Goal: Task Accomplishment & Management: Manage account settings

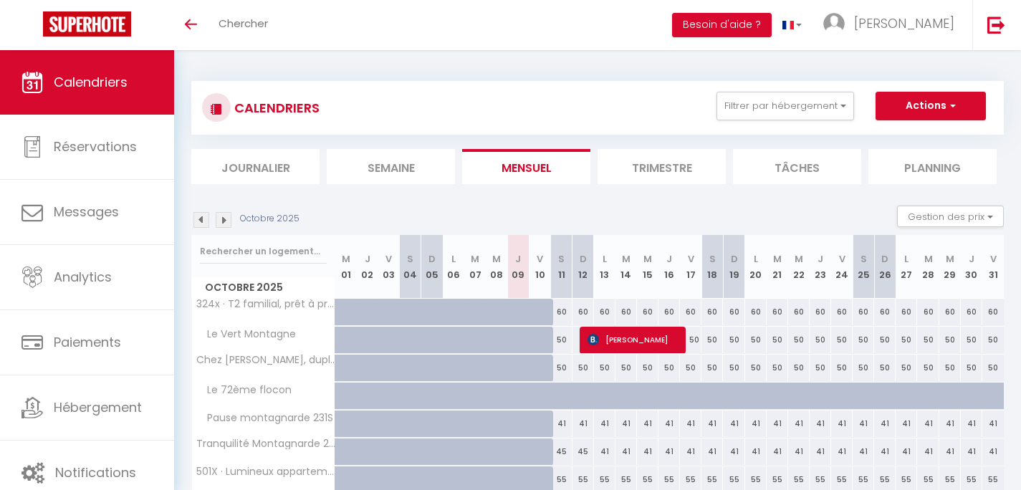
click at [228, 221] on img at bounding box center [224, 220] width 16 height 16
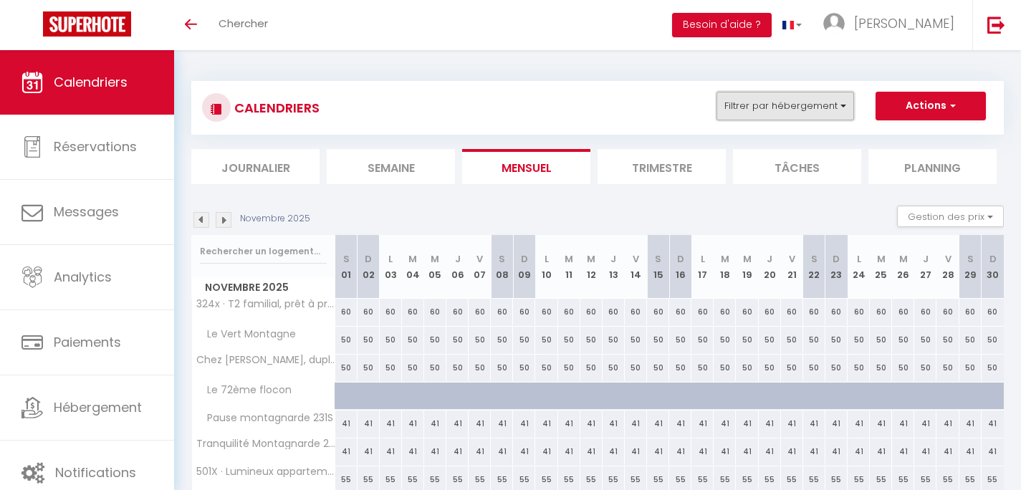
click at [804, 103] on button "Filtrer par hébergement" at bounding box center [786, 106] width 138 height 29
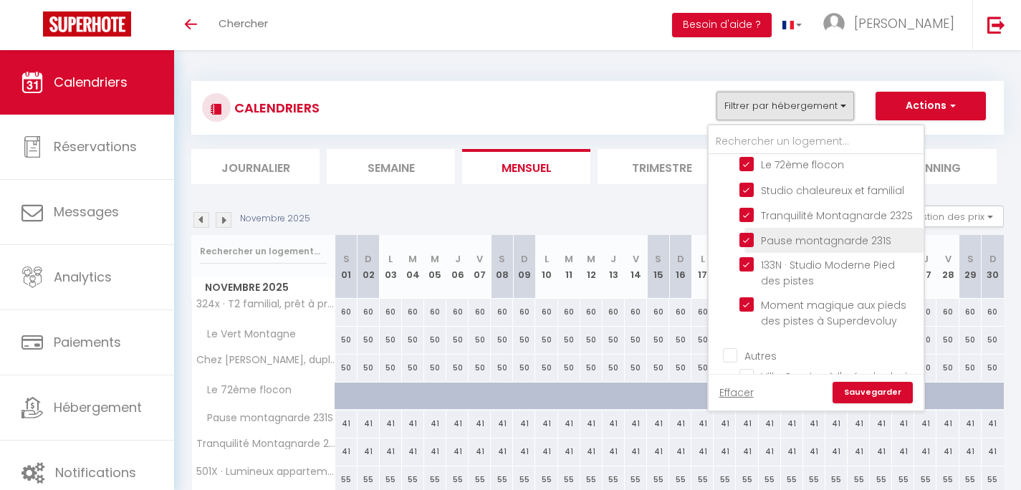
scroll to position [244, 0]
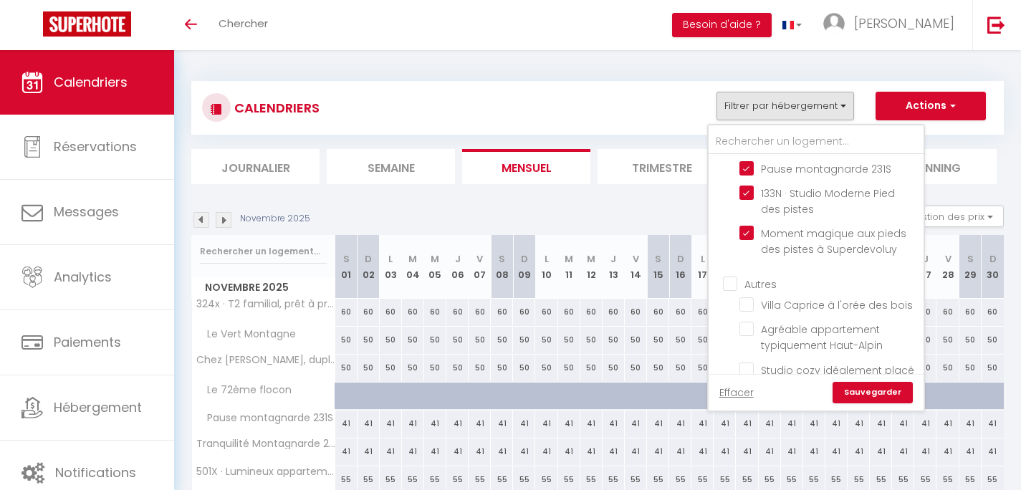
click at [743, 285] on input "Autres" at bounding box center [830, 283] width 215 height 14
checkbox input "true"
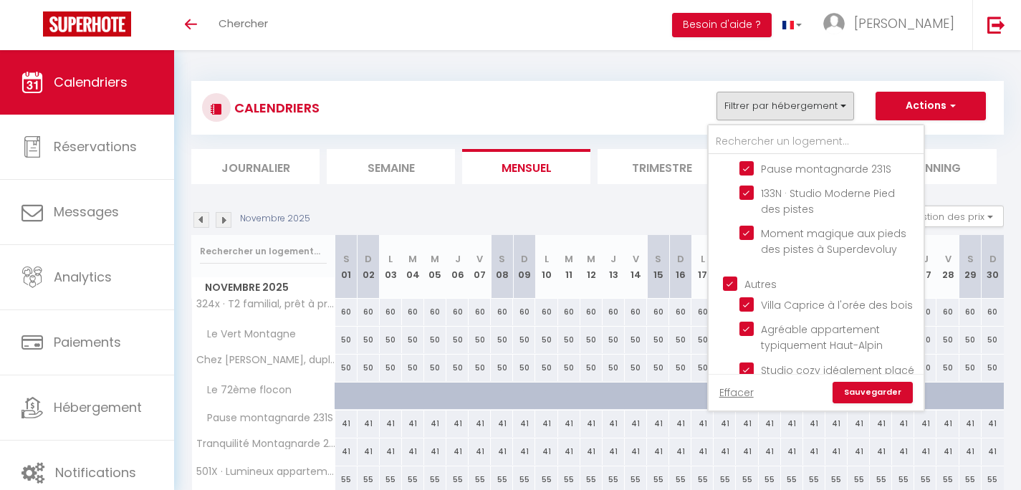
checkbox input "true"
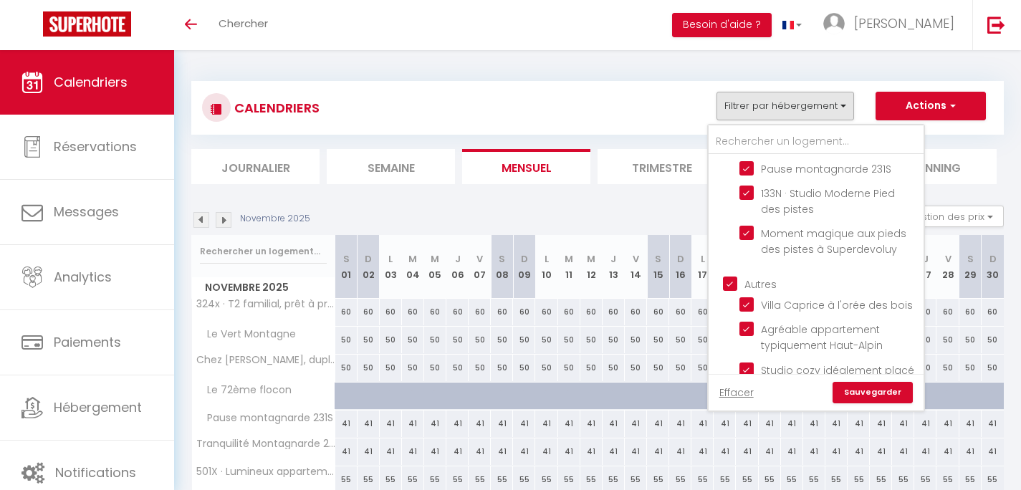
checkbox input "true"
click at [869, 396] on link "Sauvegarder" at bounding box center [873, 393] width 80 height 22
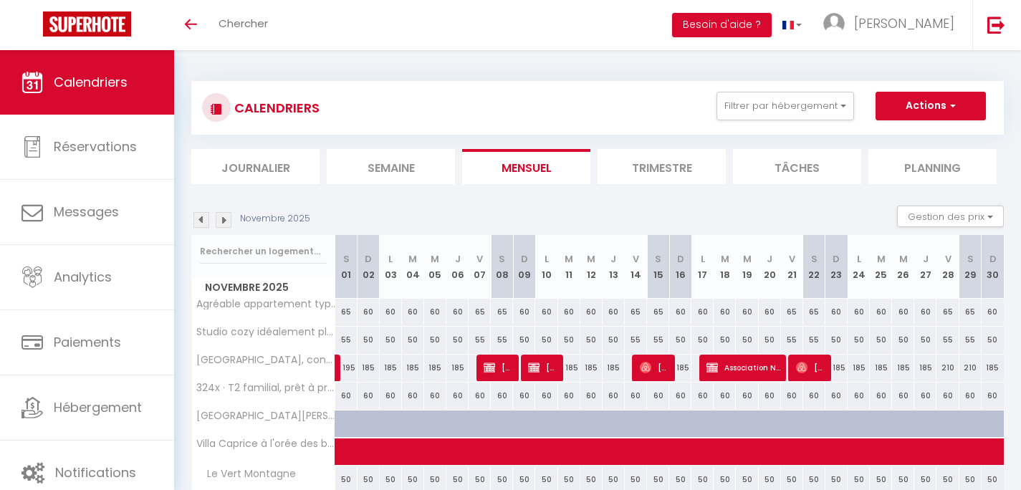
click at [712, 373] on span "Association Nouvel Envol" at bounding box center [744, 367] width 74 height 27
select select "OK"
select select "0"
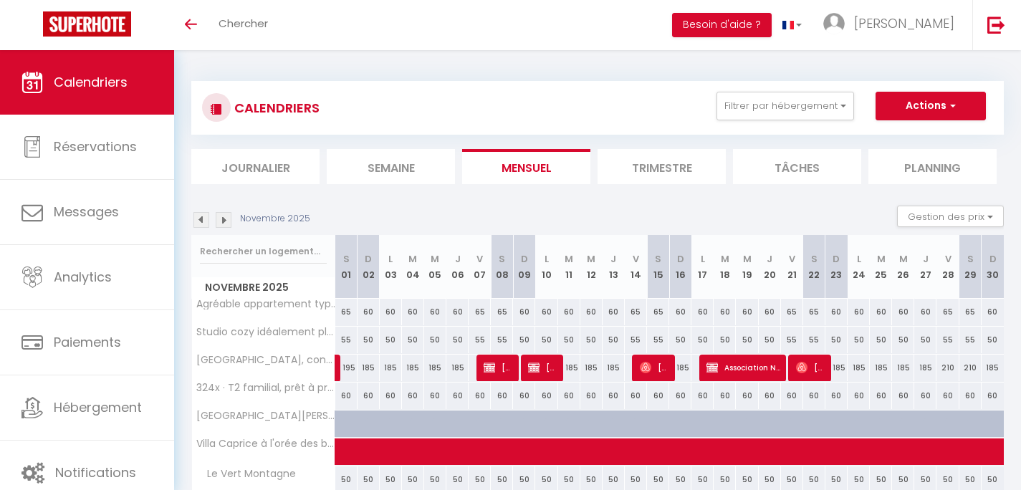
select select "1"
select select
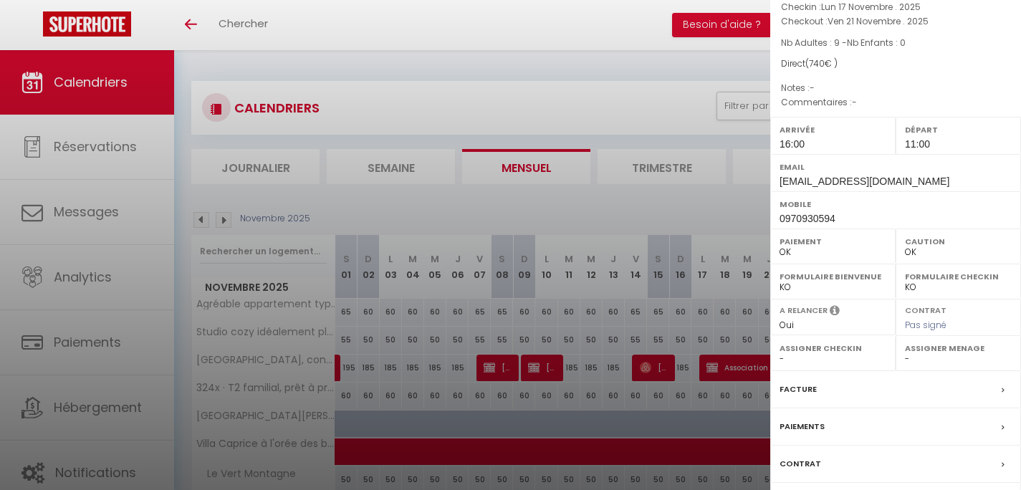
scroll to position [214, 0]
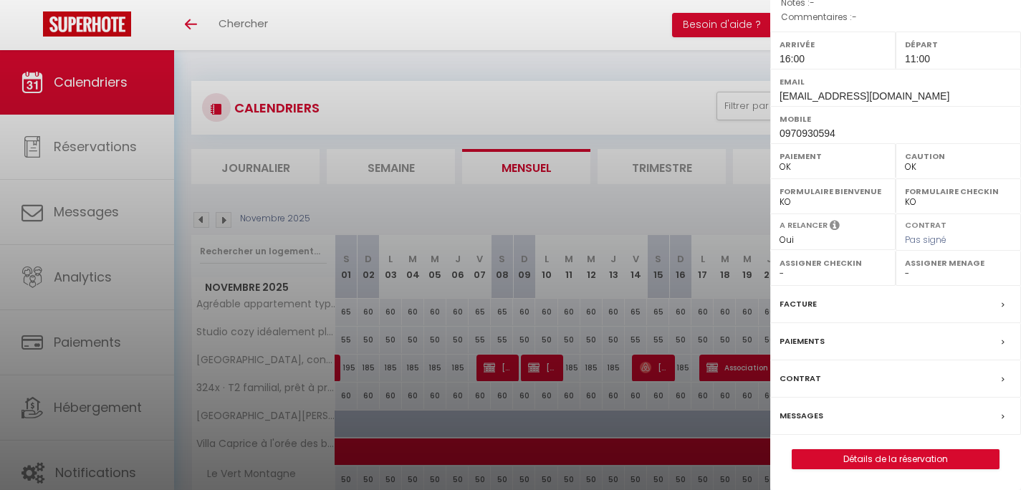
click at [847, 342] on div "Paiements" at bounding box center [896, 341] width 251 height 37
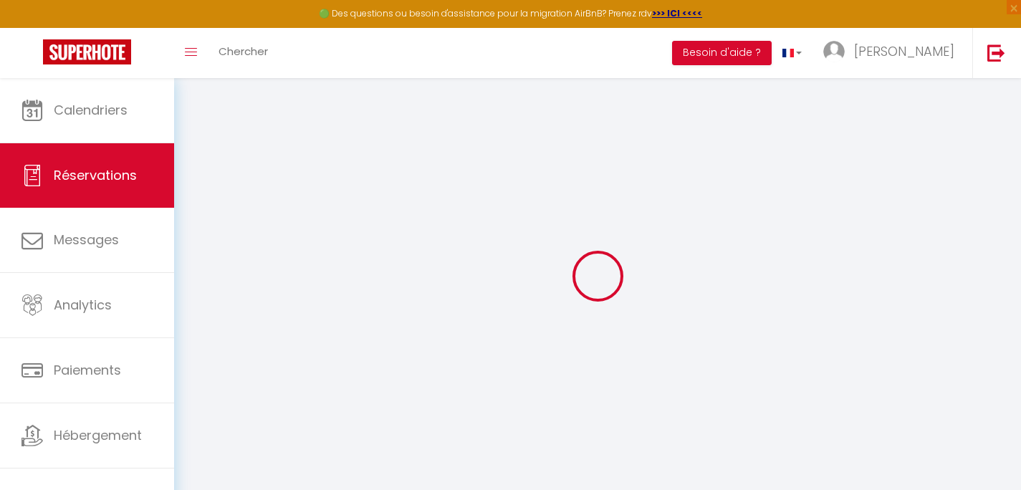
select select
checkbox input "false"
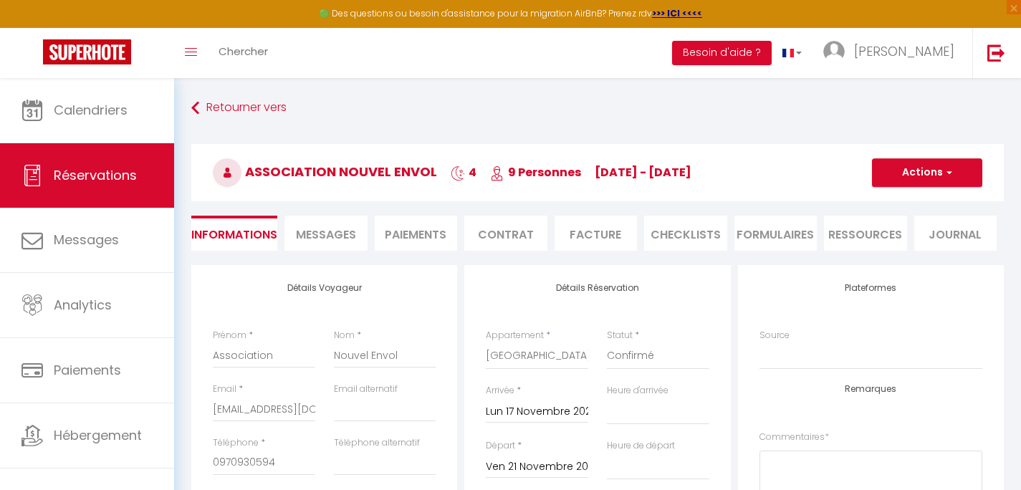
select select
checkbox input "false"
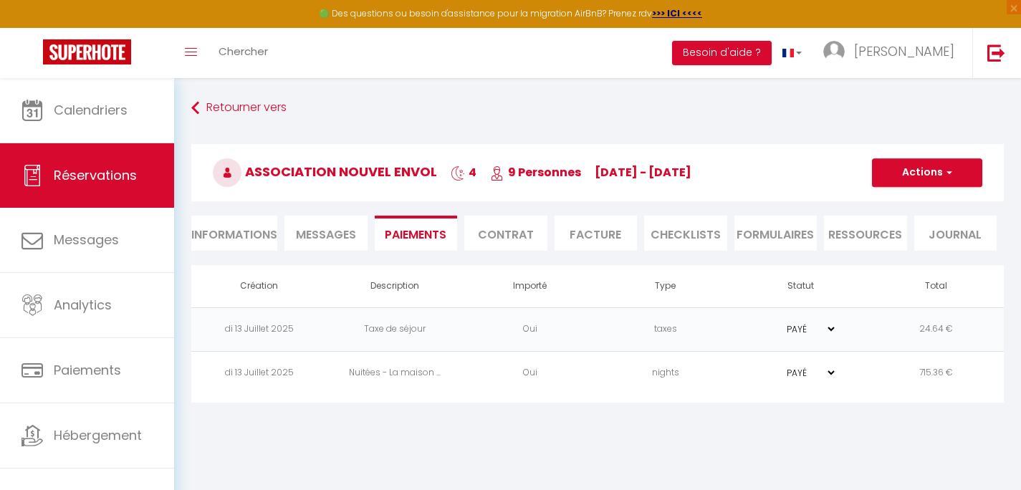
click at [206, 232] on li "Informations" at bounding box center [234, 233] width 86 height 35
